Goal: Task Accomplishment & Management: Manage account settings

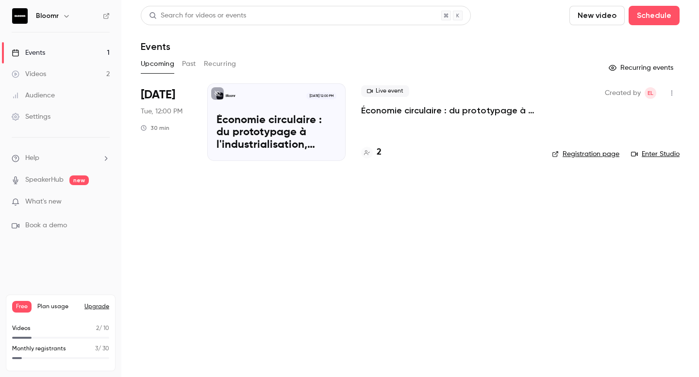
click at [387, 131] on div "Live event Économie circulaire : du prototypage à l'industrialisation, comment …" at bounding box center [448, 122] width 175 height 78
click at [326, 125] on p "Économie circulaire : du prototypage à l'industrialisation, comment se financer…" at bounding box center [276, 132] width 120 height 37
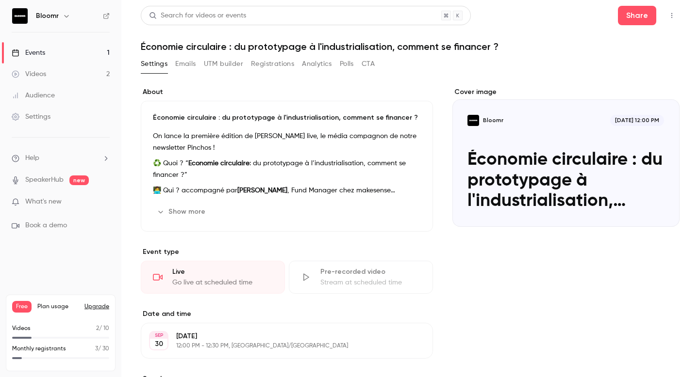
click at [255, 59] on button "Registrations" at bounding box center [272, 64] width 43 height 16
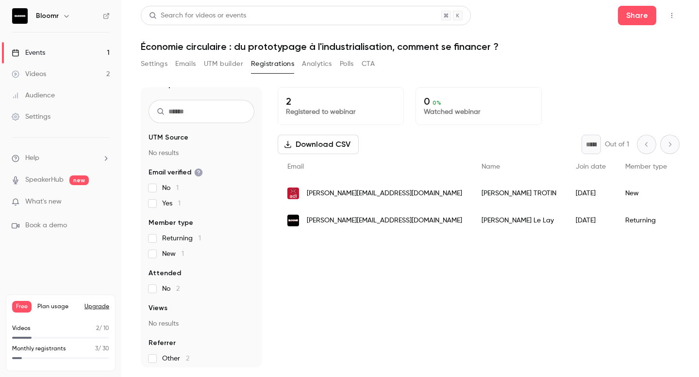
scroll to position [17, 0]
